Goal: Task Accomplishment & Management: Use online tool/utility

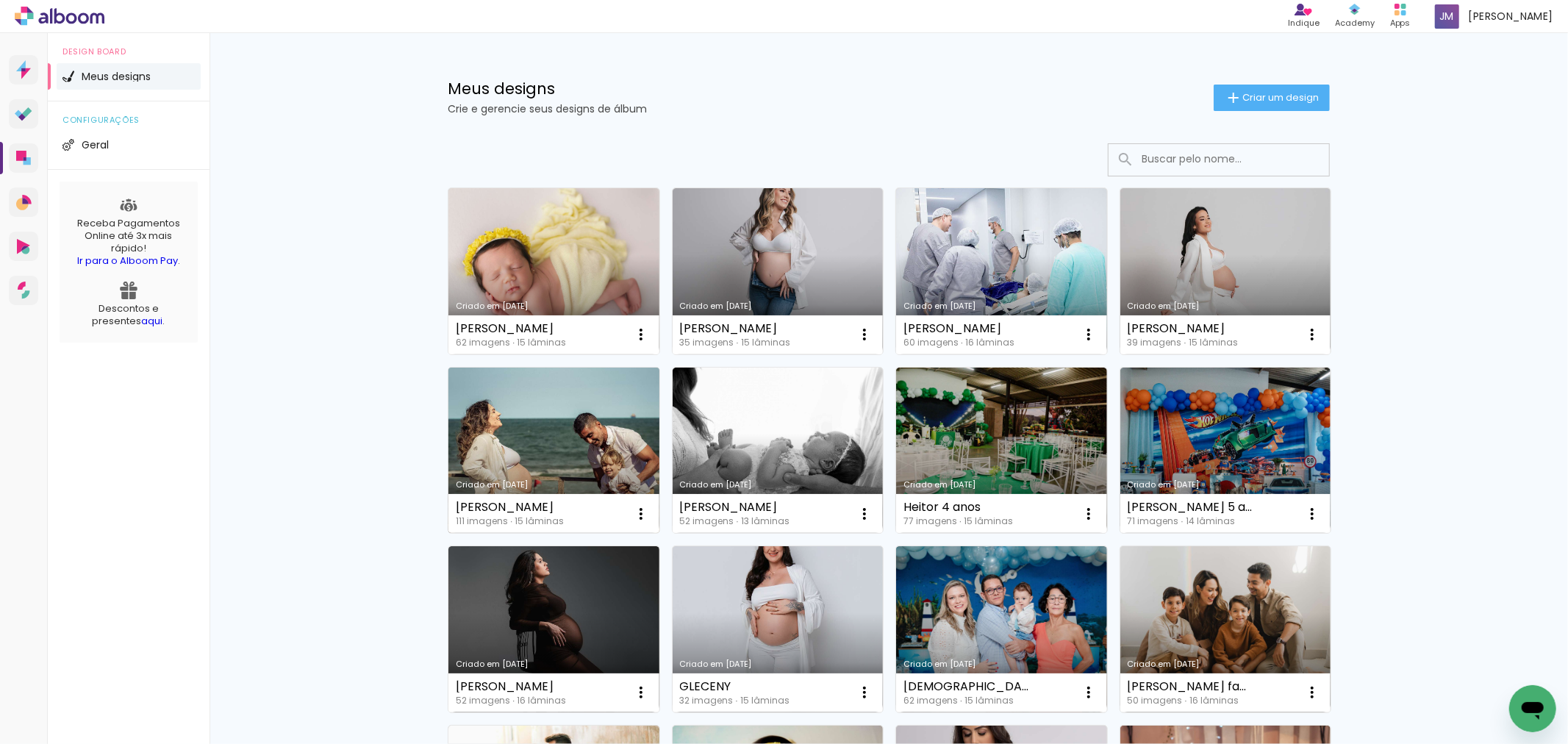
click at [593, 451] on link "Criado em [DATE]" at bounding box center [553, 451] width 211 height 167
